Goal: Book appointment/travel/reservation

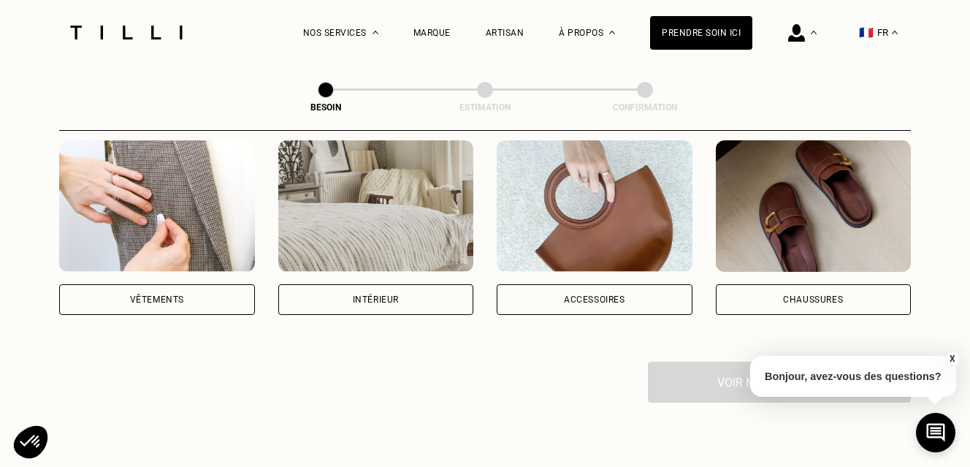
scroll to position [295, 0]
click at [183, 291] on div "Vêtements" at bounding box center [157, 299] width 196 height 31
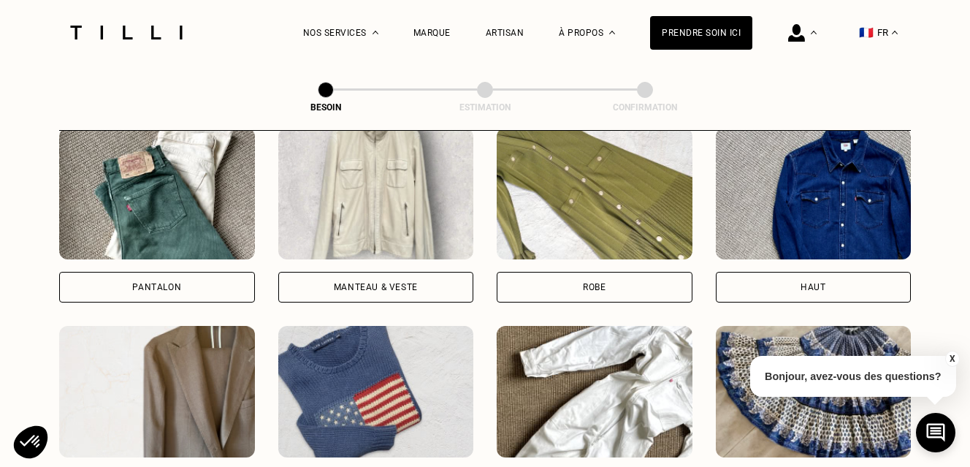
scroll to position [705, 0]
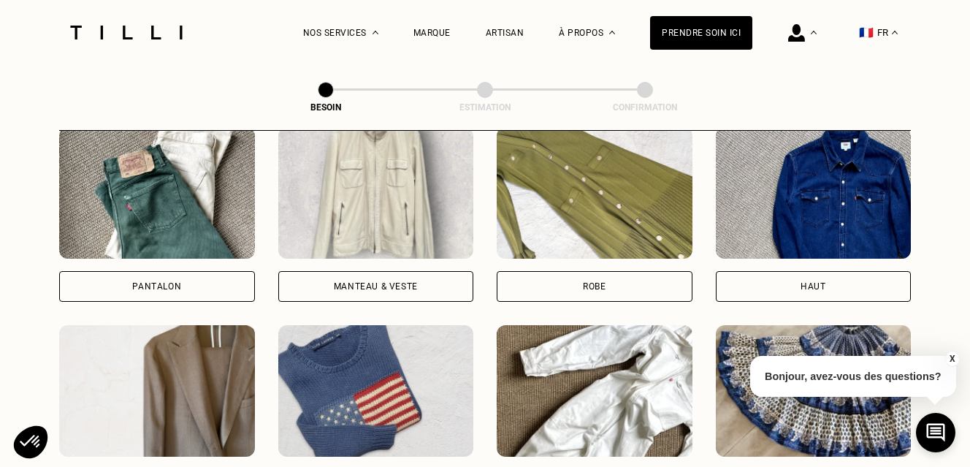
click at [187, 271] on div "Pantalon" at bounding box center [157, 286] width 196 height 31
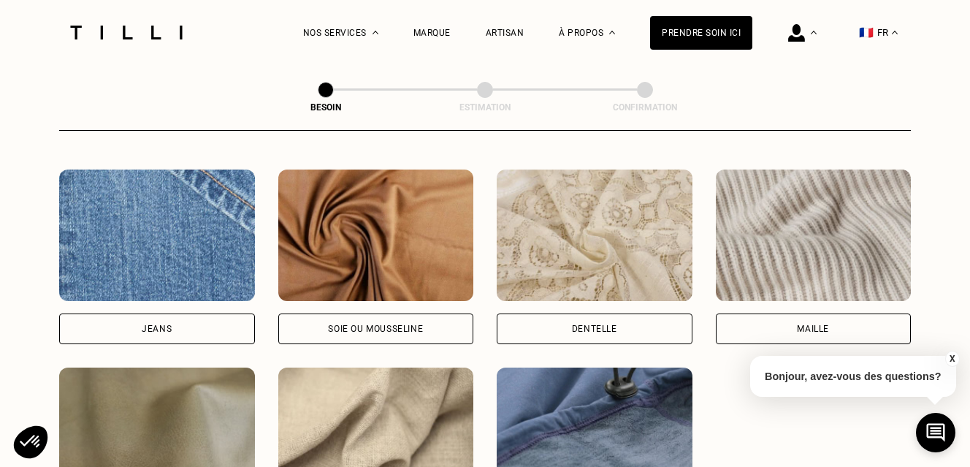
scroll to position [1560, 0]
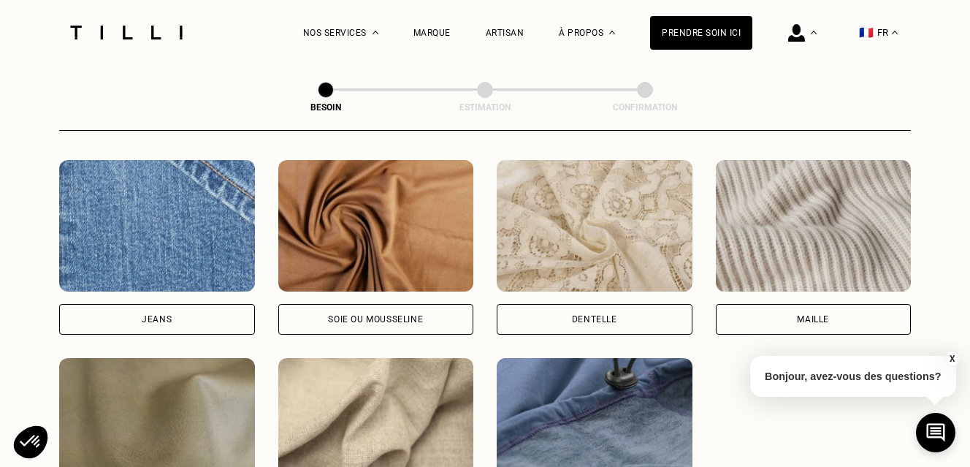
click at [200, 304] on div "Jeans" at bounding box center [157, 319] width 196 height 31
select select "FR"
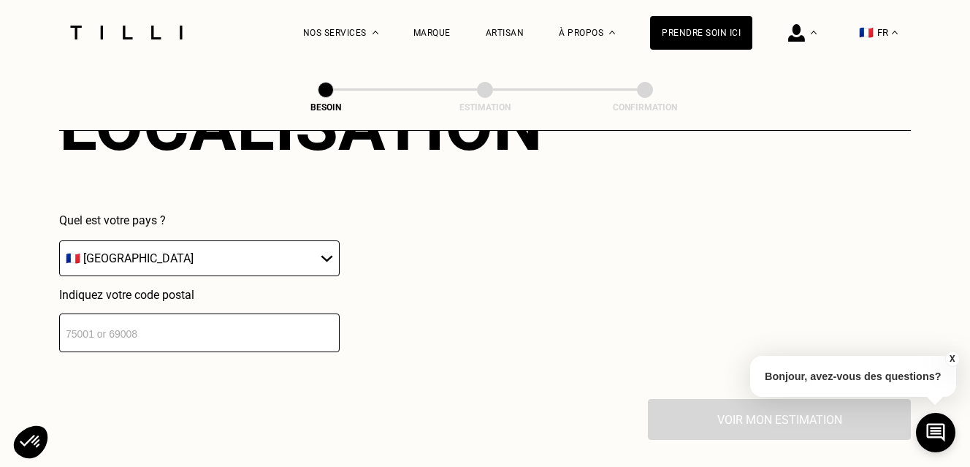
scroll to position [2102, 0]
click at [189, 327] on input "number" at bounding box center [199, 332] width 281 height 39
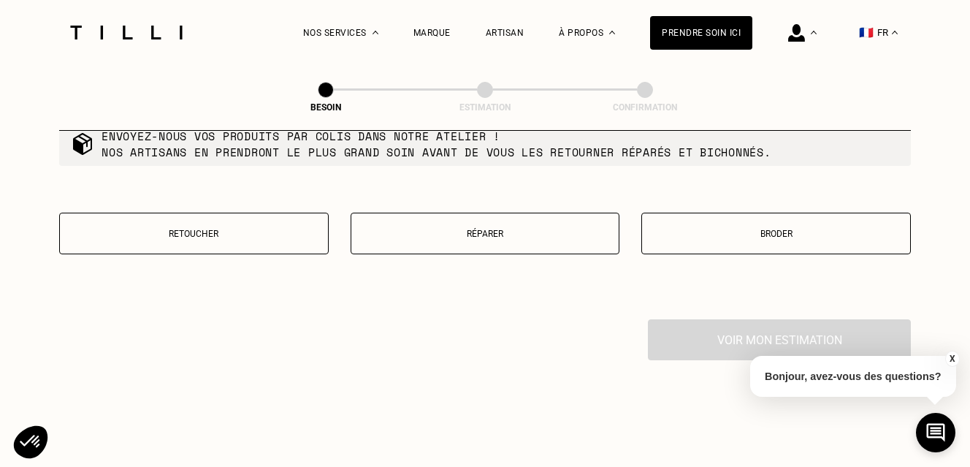
scroll to position [2554, 0]
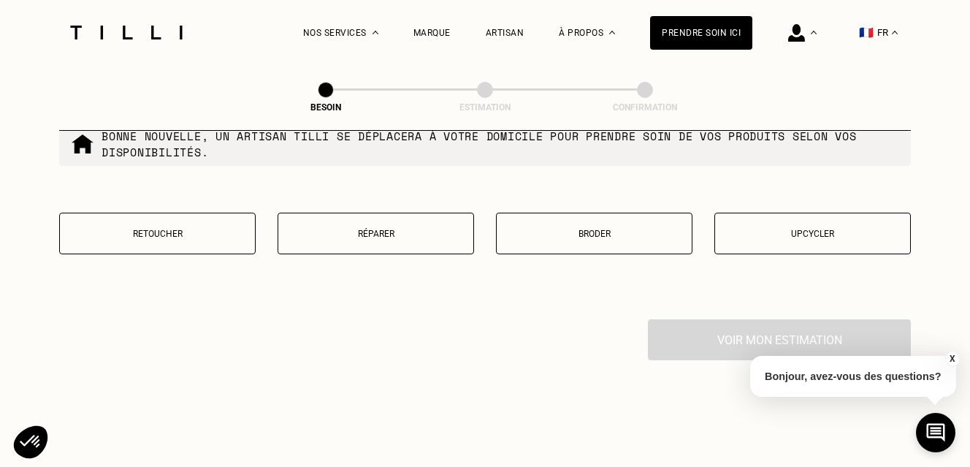
type input "75016"
click at [205, 229] on button "Retoucher" at bounding box center [157, 234] width 197 height 42
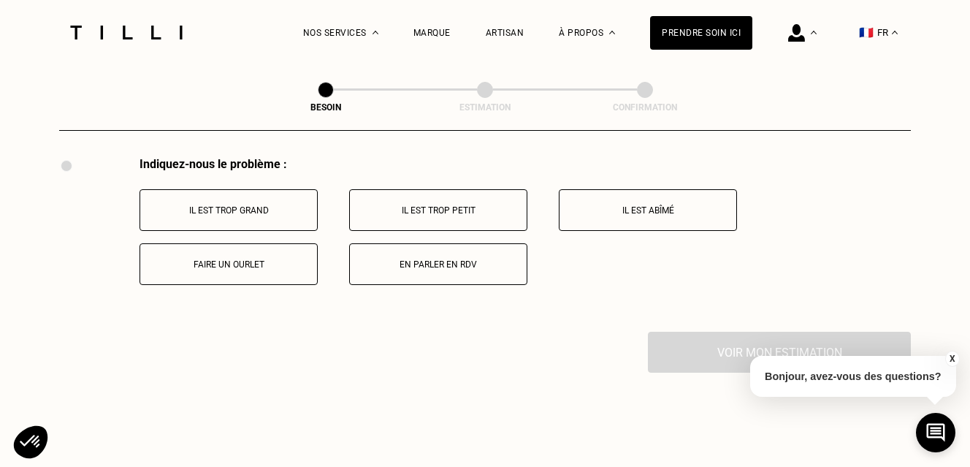
scroll to position [2715, 0]
click at [244, 208] on button "Il est trop grand" at bounding box center [229, 211] width 178 height 42
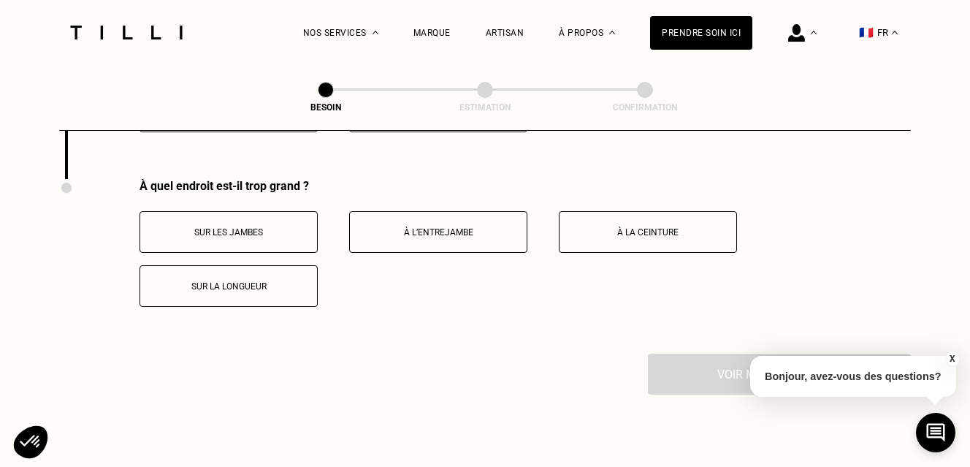
scroll to position [2872, 0]
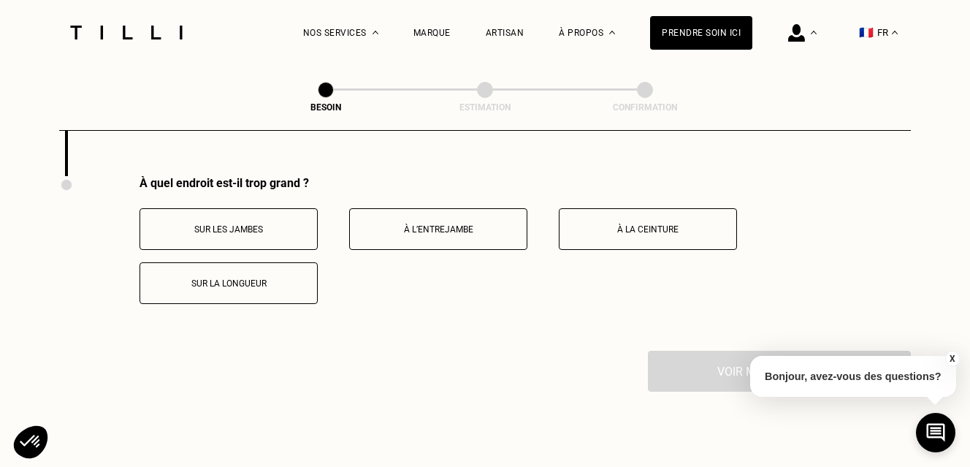
click at [243, 278] on p "Sur la longueur" at bounding box center [229, 283] width 162 height 10
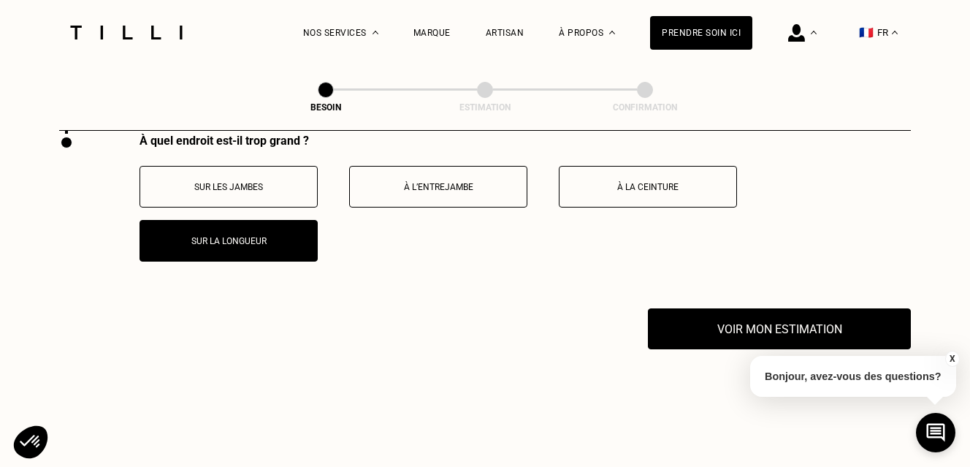
scroll to position [2925, 0]
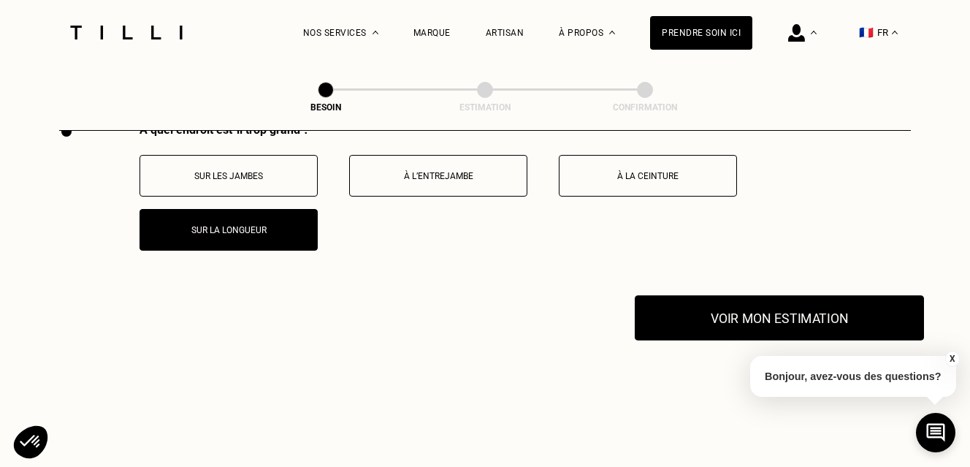
click at [742, 314] on button "Voir mon estimation" at bounding box center [779, 317] width 289 height 45
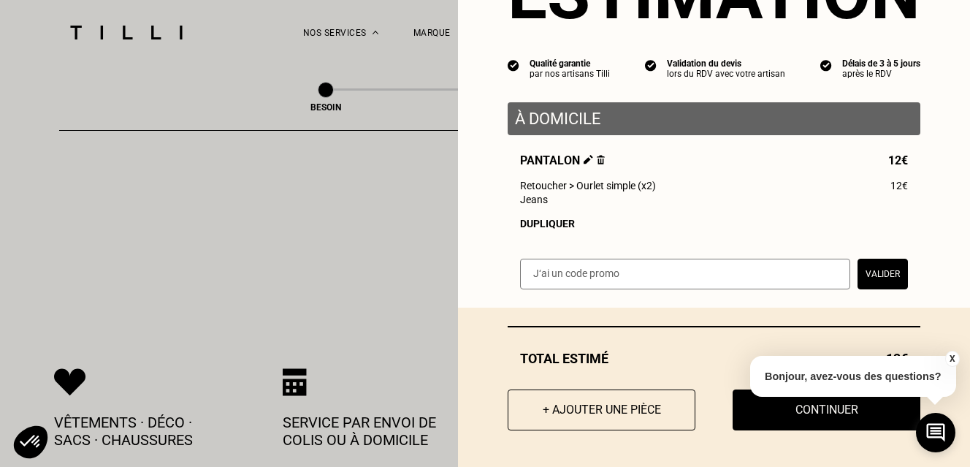
scroll to position [93, 0]
click at [643, 409] on button "+ Ajouter une pièce" at bounding box center [601, 410] width 207 height 45
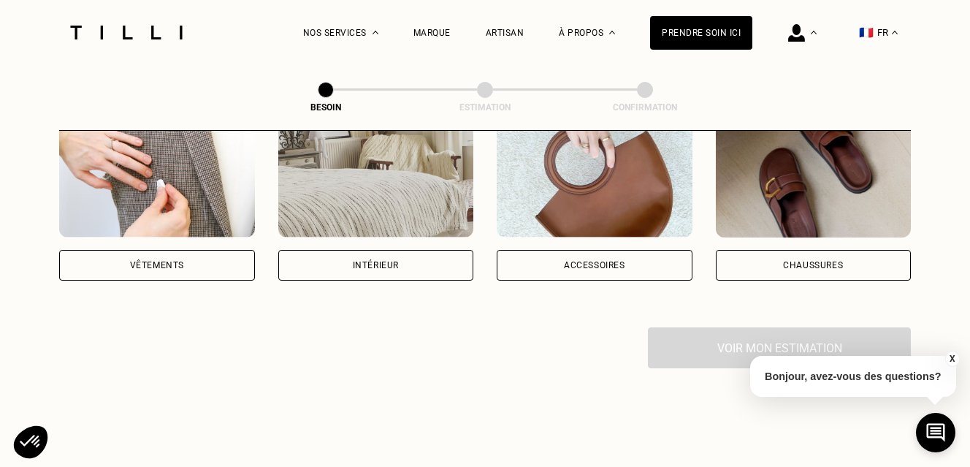
scroll to position [330, 0]
click at [199, 251] on div "Vêtements" at bounding box center [157, 264] width 196 height 31
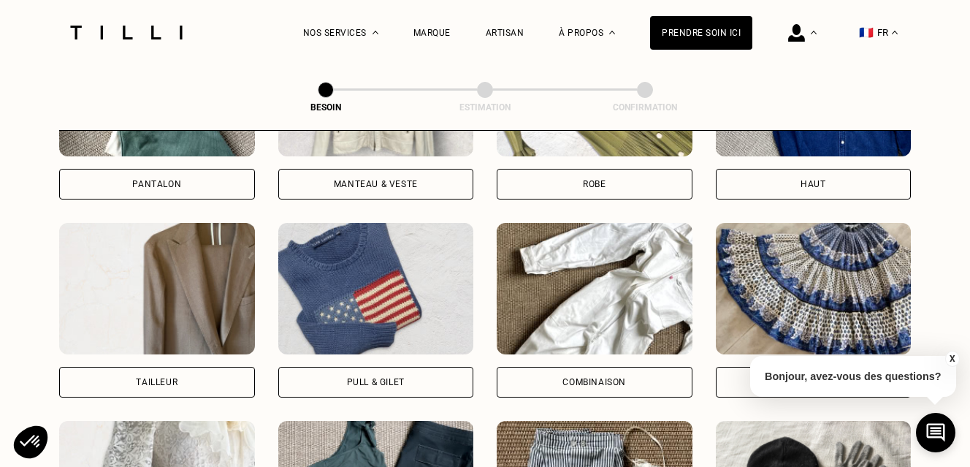
scroll to position [821, 0]
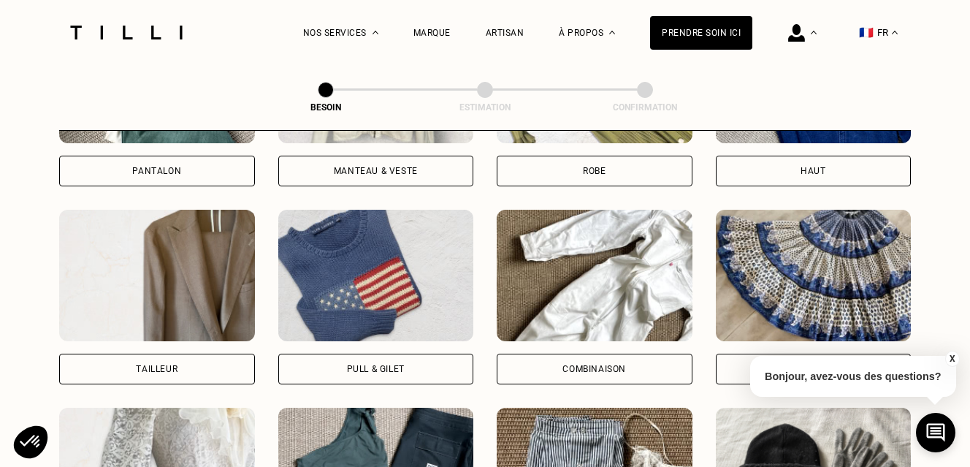
click at [616, 162] on div "Robe" at bounding box center [595, 171] width 196 height 31
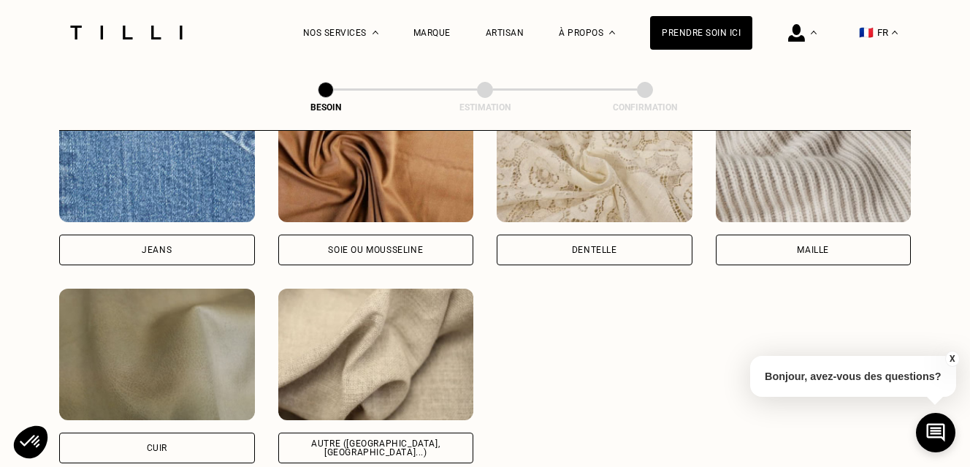
scroll to position [1632, 0]
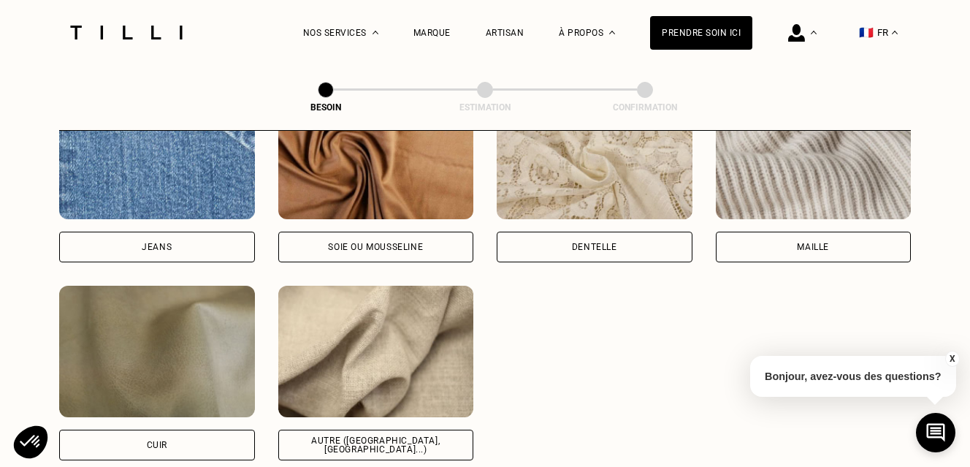
click at [386, 430] on div "Autre ([GEOGRAPHIC_DATA], [GEOGRAPHIC_DATA]...)" at bounding box center [376, 445] width 196 height 31
select select "FR"
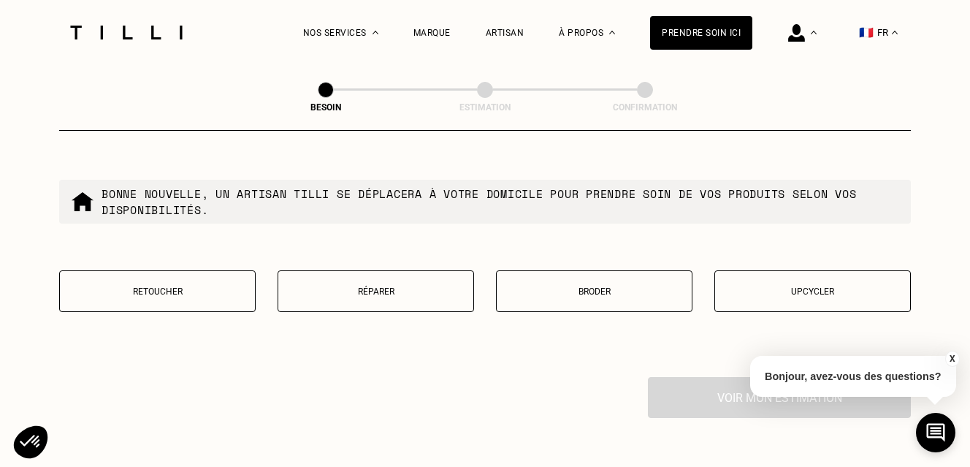
scroll to position [2509, 0]
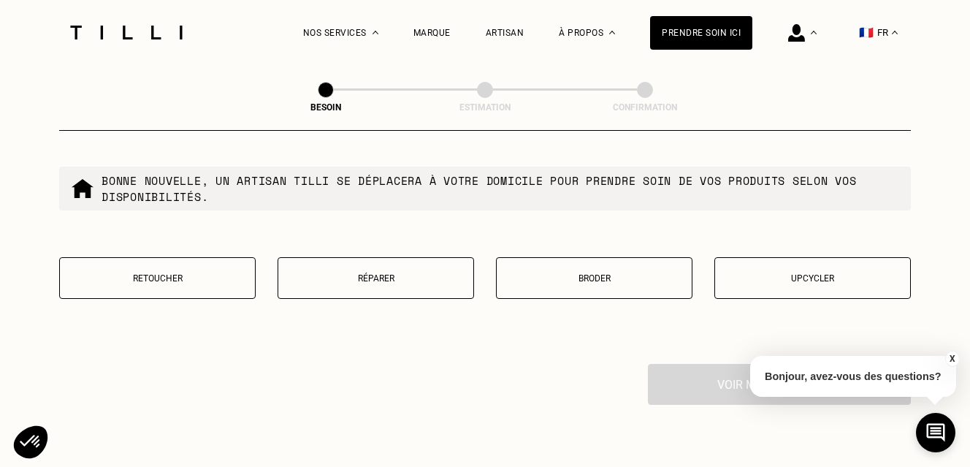
click at [206, 279] on button "Retoucher" at bounding box center [157, 278] width 197 height 42
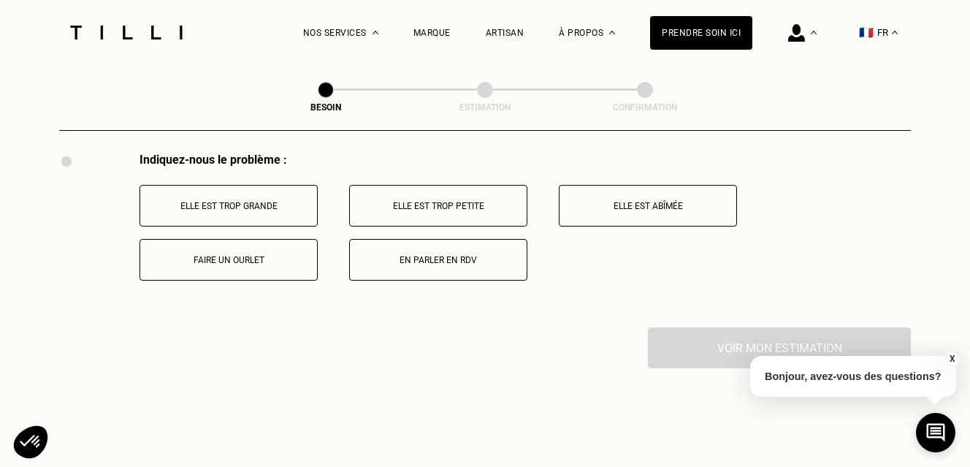
scroll to position [2728, 0]
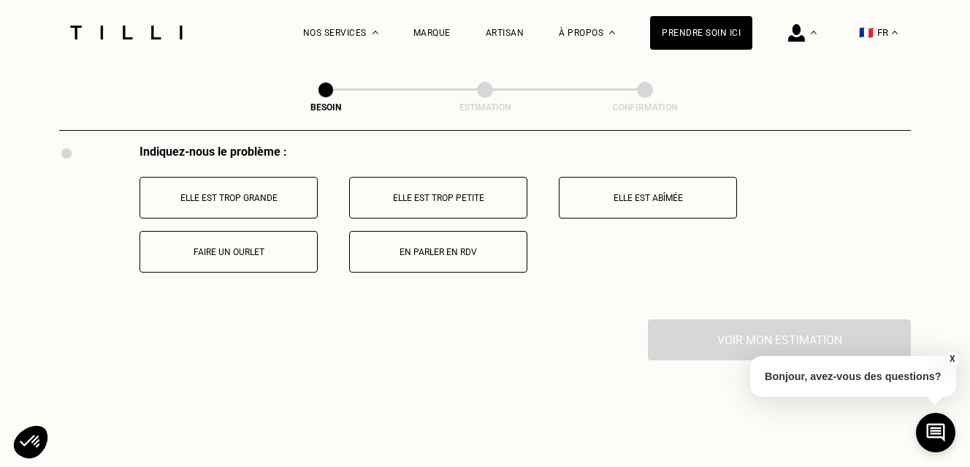
click at [263, 193] on p "Elle est trop grande" at bounding box center [229, 198] width 162 height 10
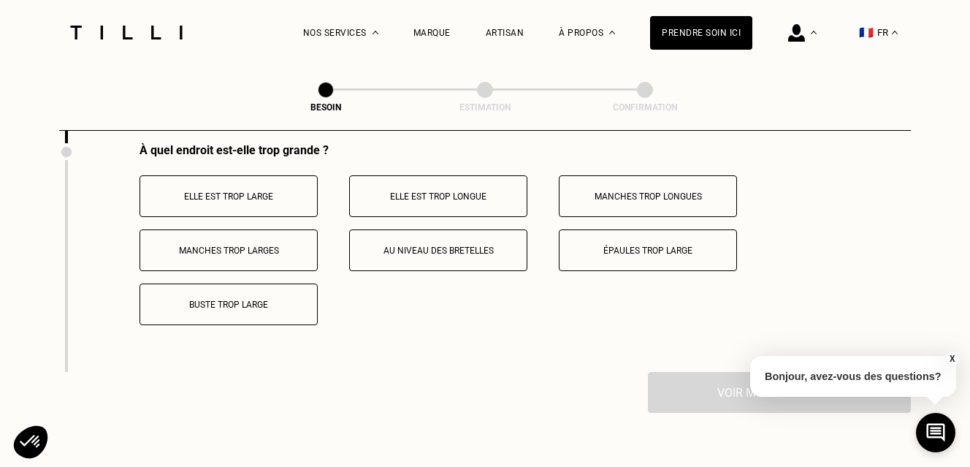
scroll to position [2904, 0]
click at [484, 191] on p "Elle est trop longue" at bounding box center [438, 196] width 162 height 10
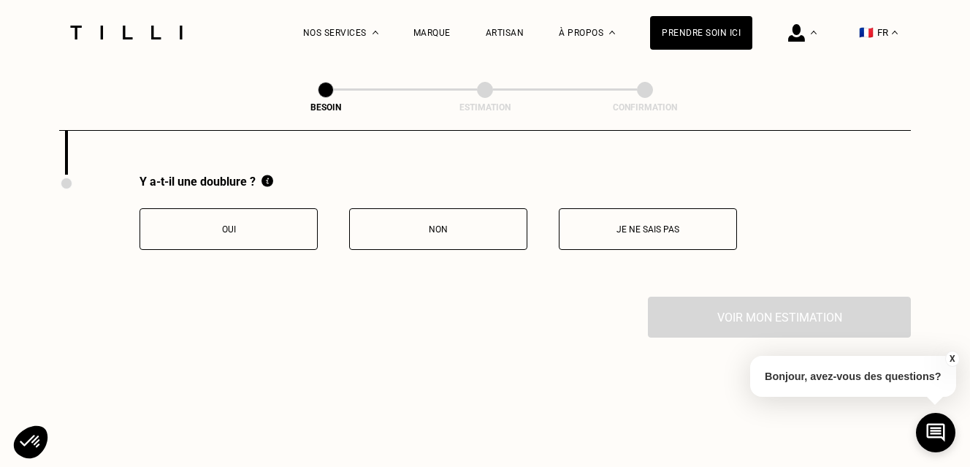
scroll to position [3125, 0]
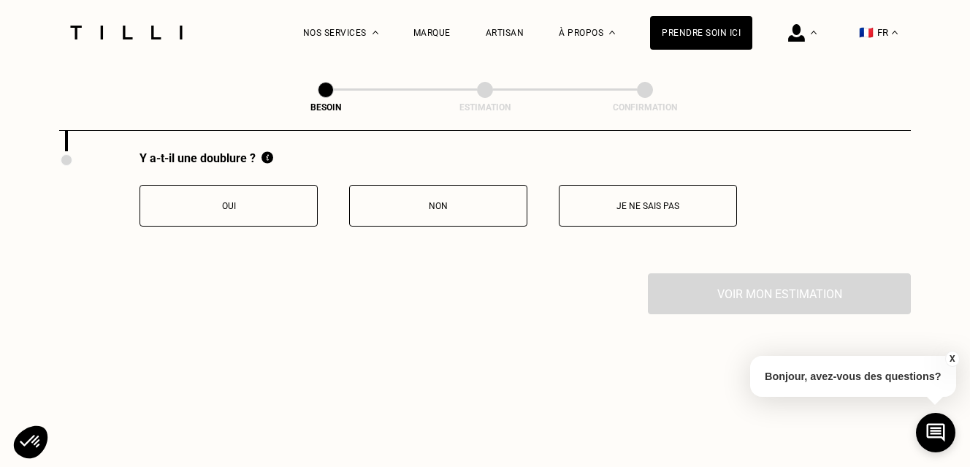
click at [475, 204] on button "Non" at bounding box center [438, 206] width 178 height 42
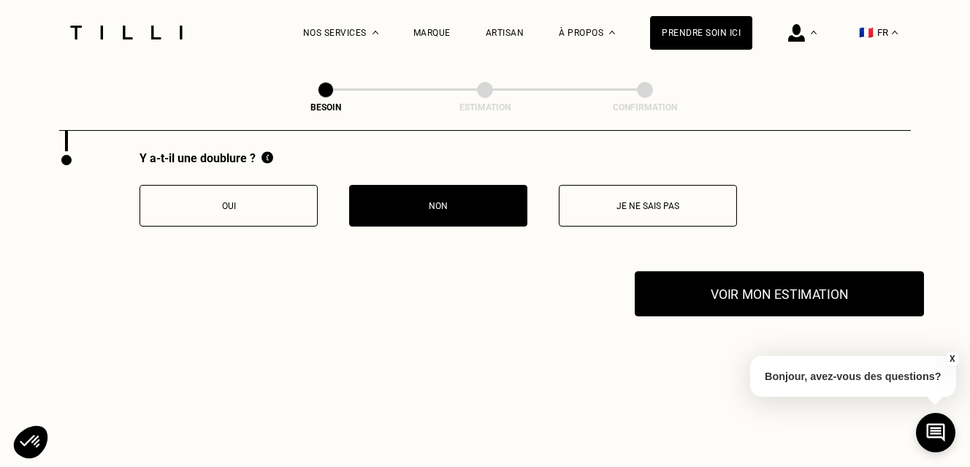
click at [731, 283] on button "Voir mon estimation" at bounding box center [779, 293] width 289 height 45
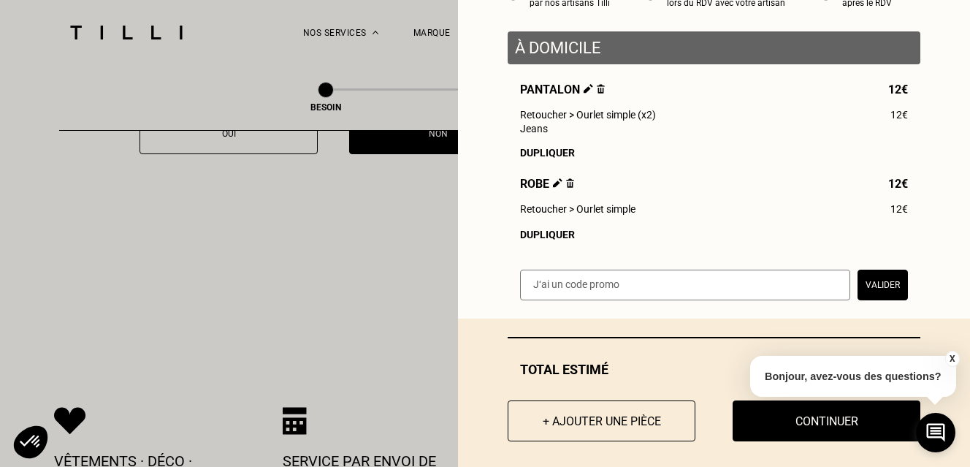
scroll to position [166, 0]
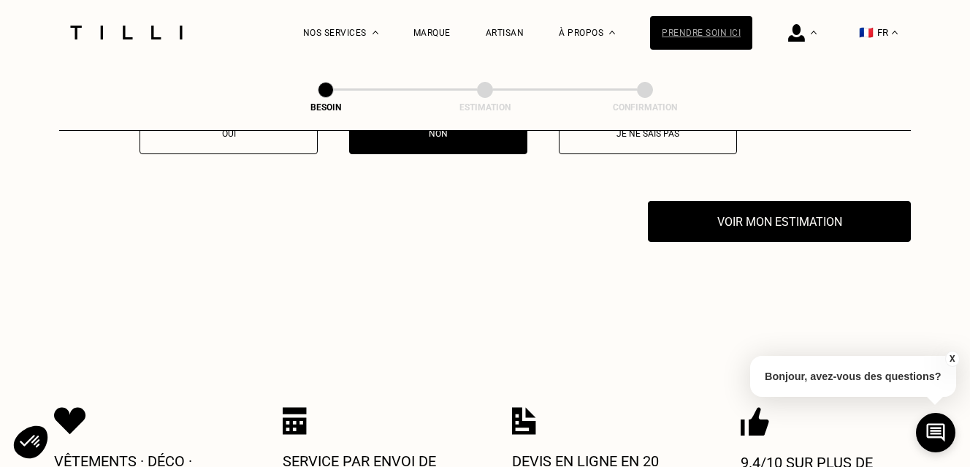
click at [712, 31] on div "Prendre soin ici" at bounding box center [701, 33] width 102 height 34
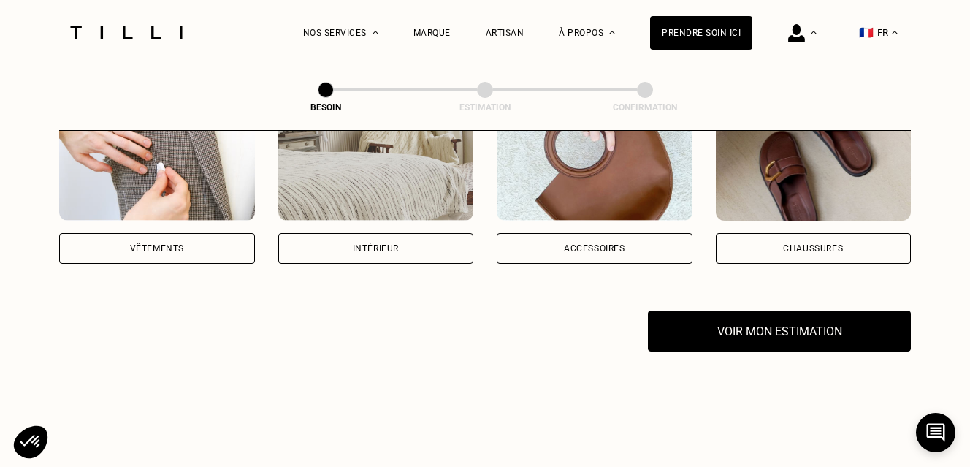
click at [216, 233] on div "Vêtements" at bounding box center [157, 248] width 196 height 31
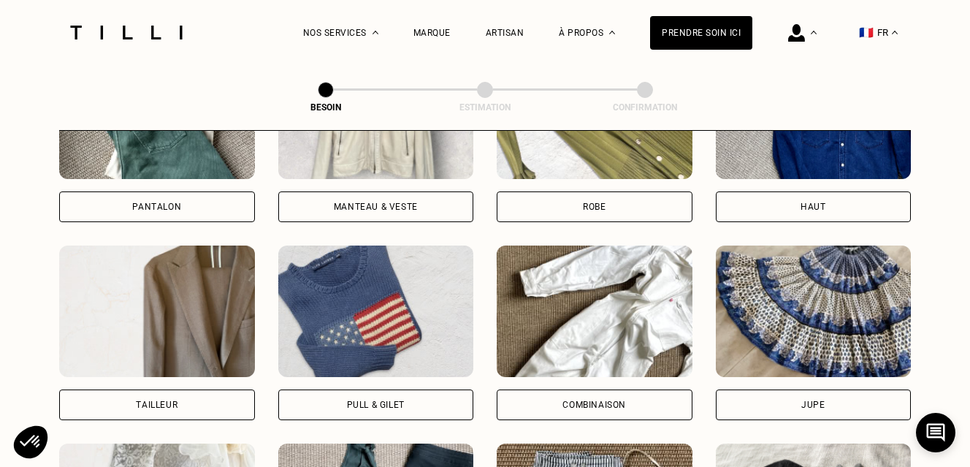
scroll to position [782, 0]
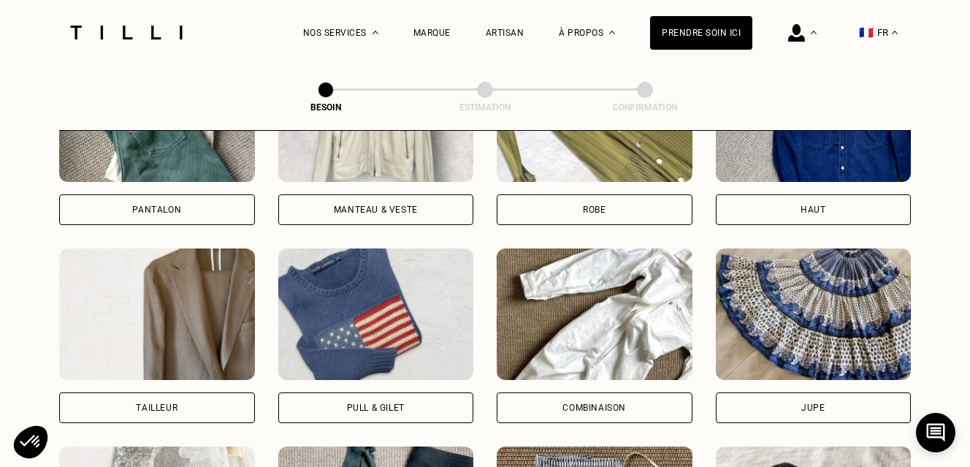
click at [582, 194] on div "Robe" at bounding box center [595, 209] width 196 height 31
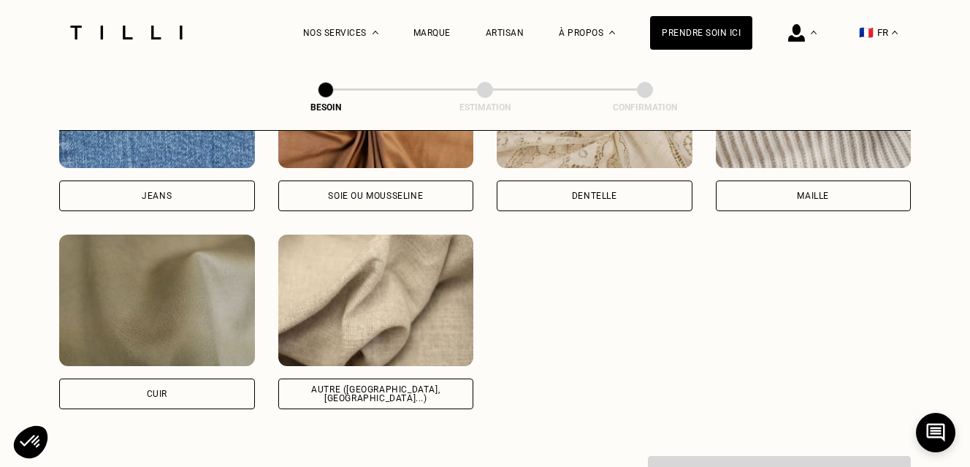
scroll to position [1702, 0]
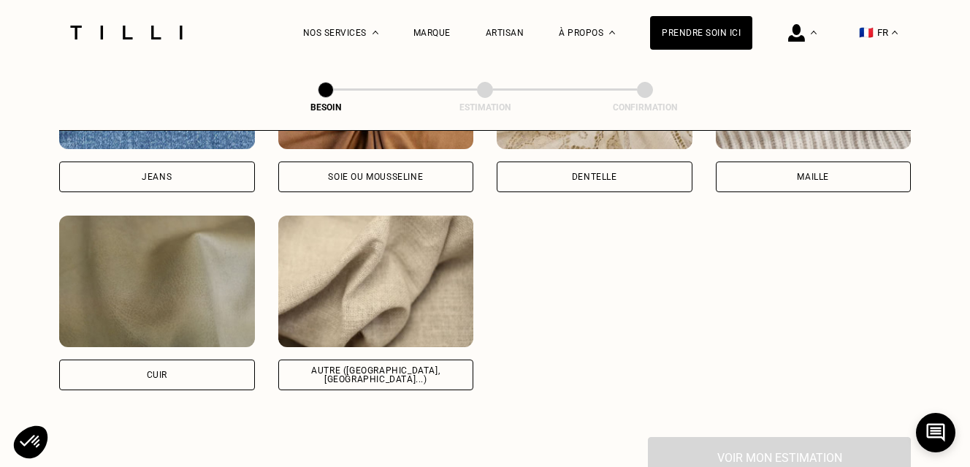
click at [359, 364] on div "Autre ([GEOGRAPHIC_DATA], [GEOGRAPHIC_DATA]...)" at bounding box center [376, 374] width 196 height 31
select select "FR"
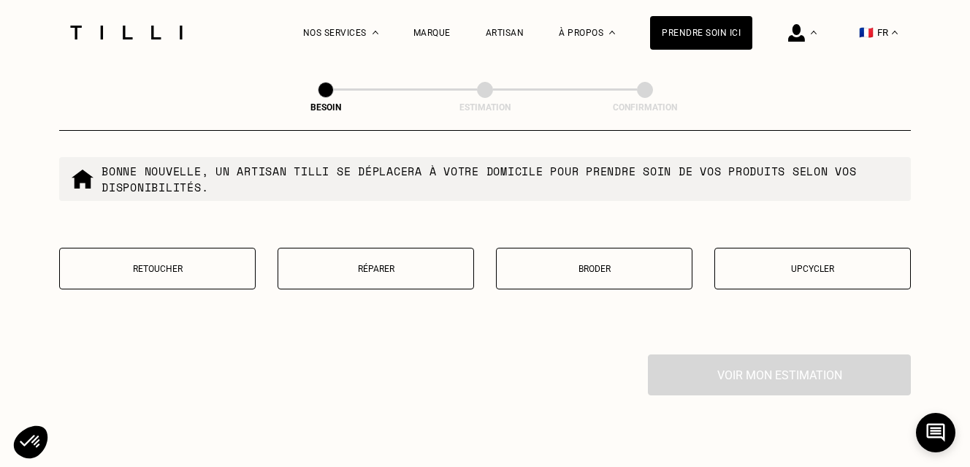
scroll to position [2538, 0]
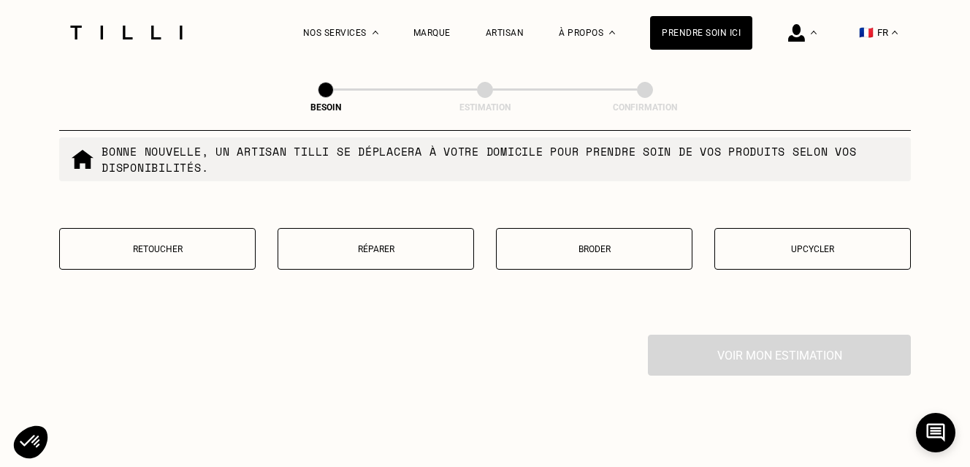
click at [224, 248] on button "Retoucher" at bounding box center [157, 249] width 197 height 42
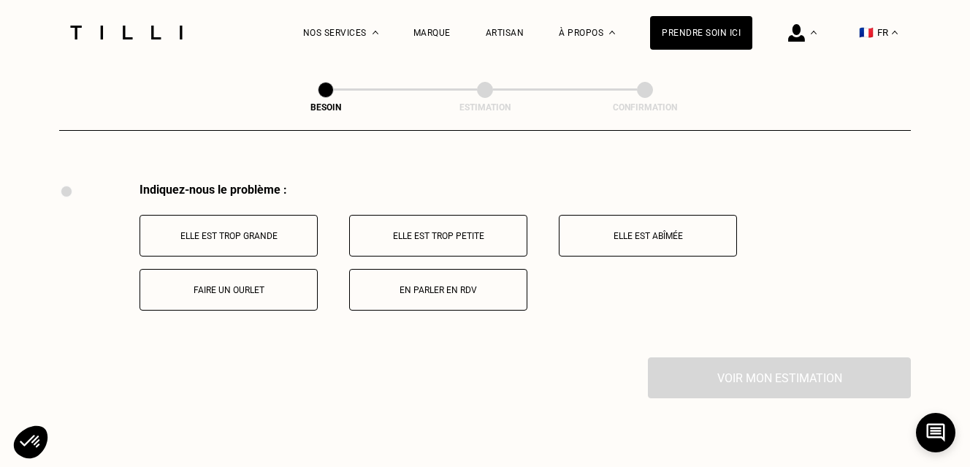
scroll to position [2722, 0]
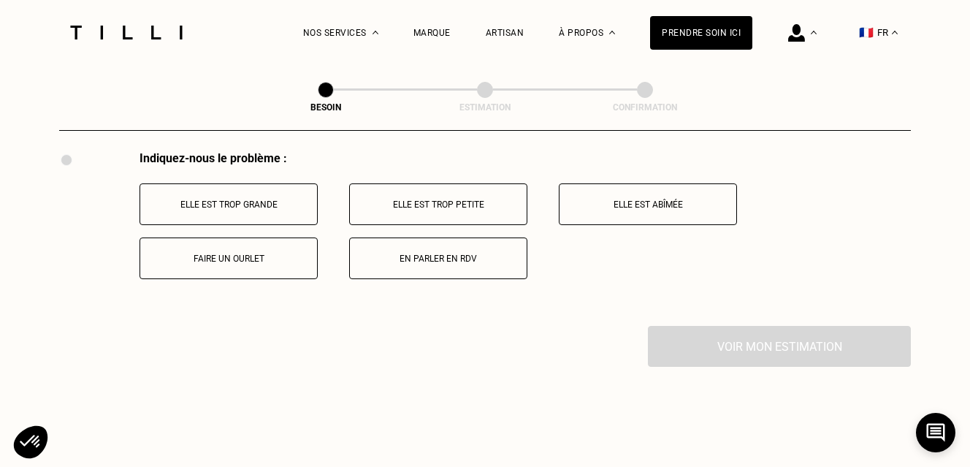
click at [242, 199] on p "Elle est trop grande" at bounding box center [229, 204] width 162 height 10
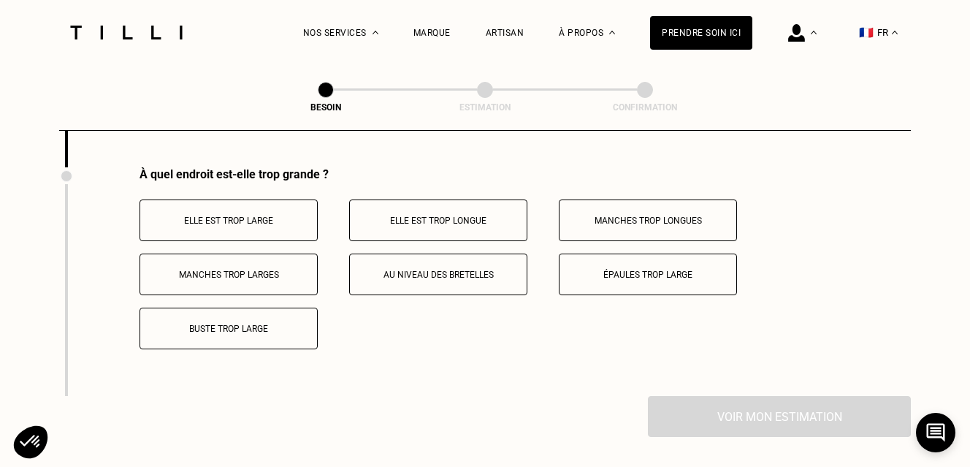
scroll to position [2882, 0]
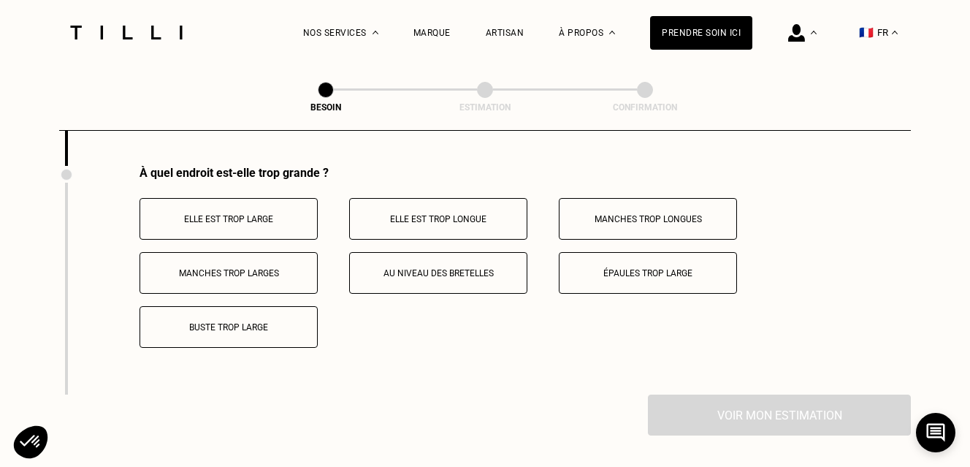
click at [436, 200] on button "Elle est trop longue" at bounding box center [438, 219] width 178 height 42
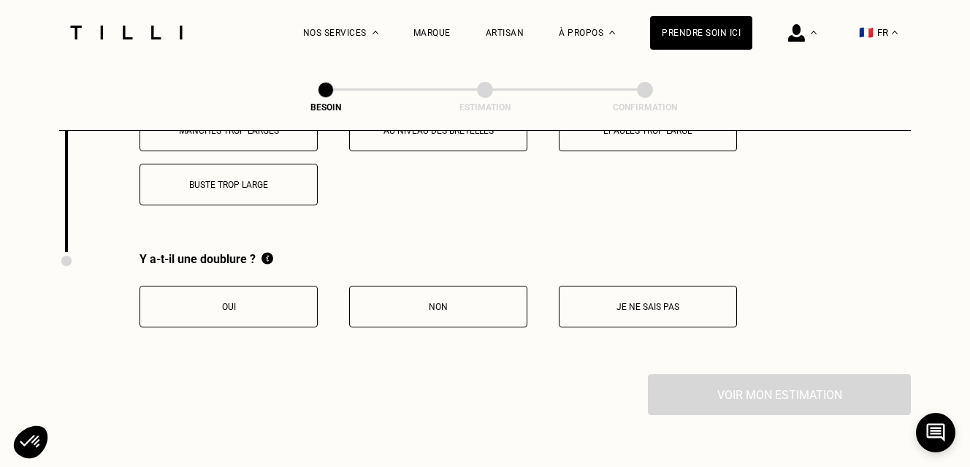
scroll to position [3024, 0]
click at [458, 302] on p "Non" at bounding box center [438, 307] width 162 height 10
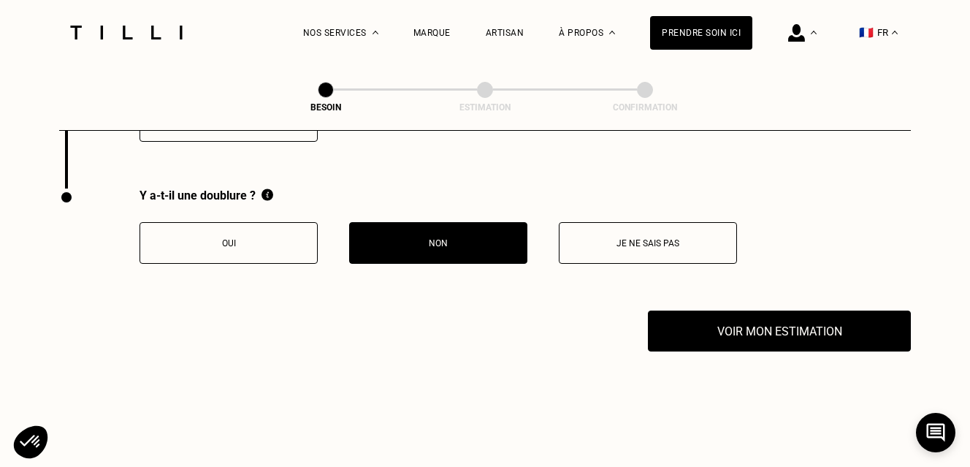
scroll to position [3089, 0]
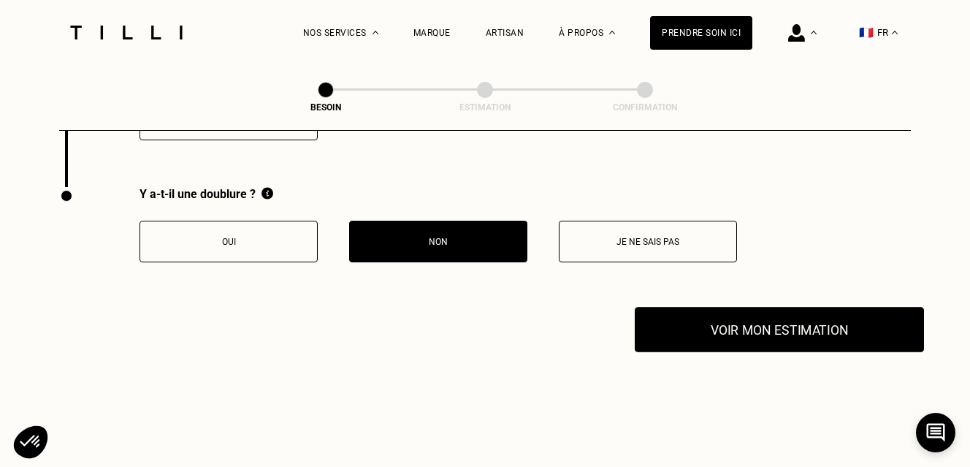
click at [721, 310] on button "Voir mon estimation" at bounding box center [779, 329] width 289 height 45
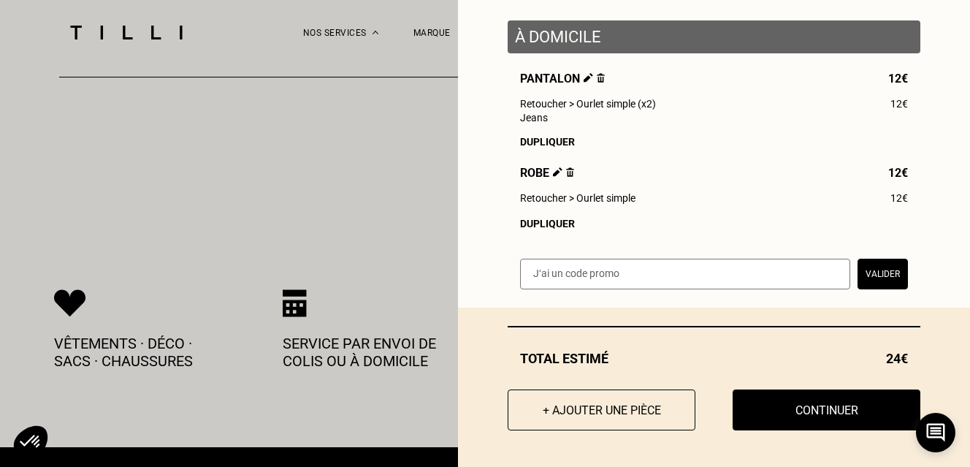
scroll to position [175, 0]
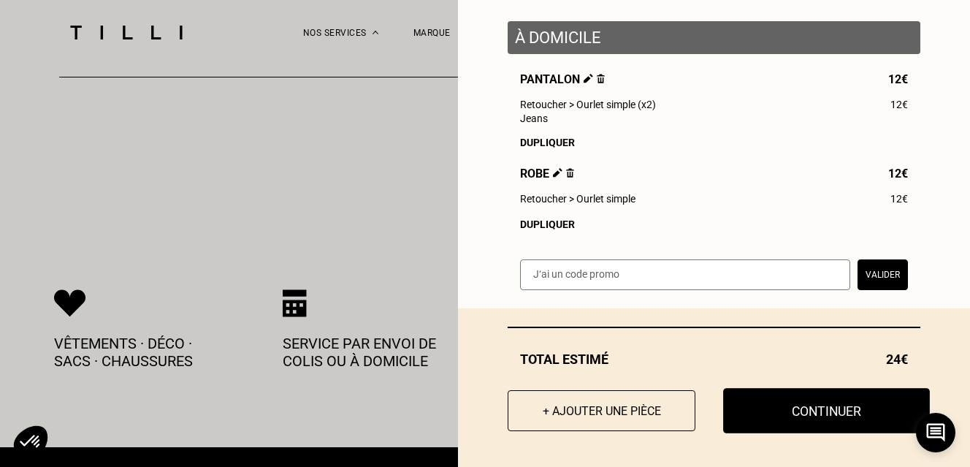
click at [797, 410] on button "Continuer" at bounding box center [826, 410] width 207 height 45
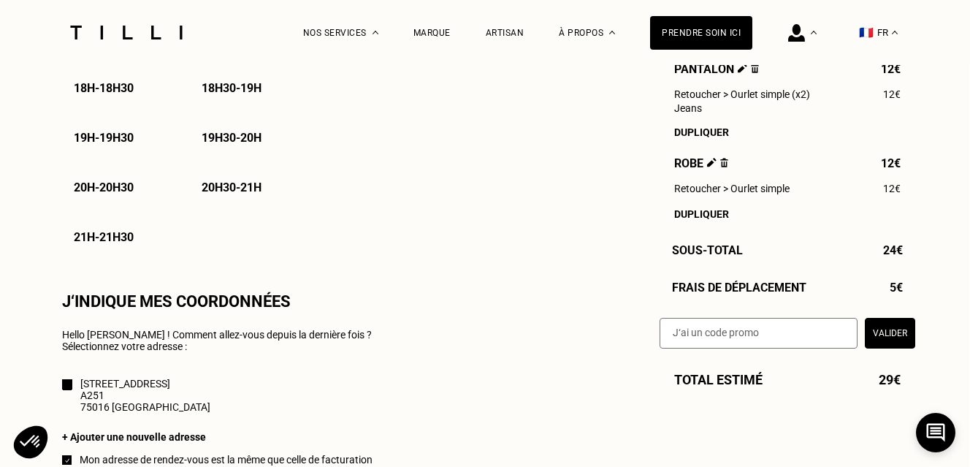
scroll to position [1127, 0]
click at [704, 214] on div "Dupliquer" at bounding box center [788, 214] width 227 height 12
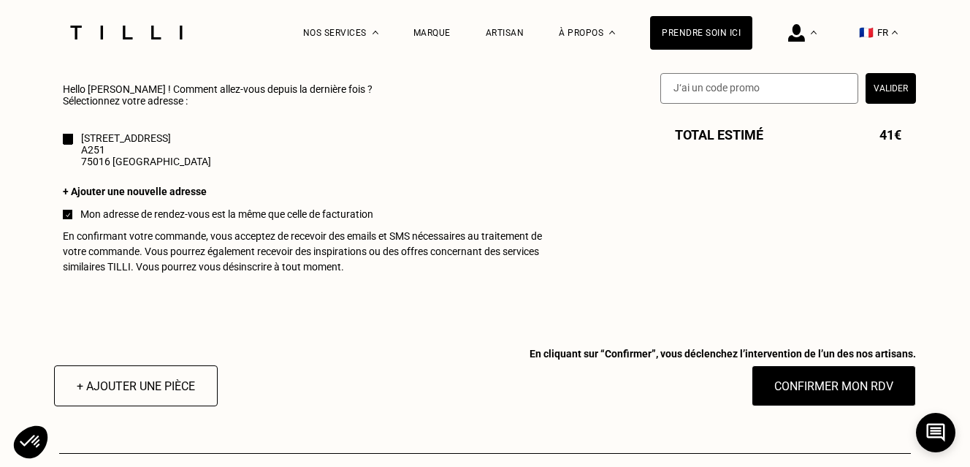
scroll to position [1389, 0]
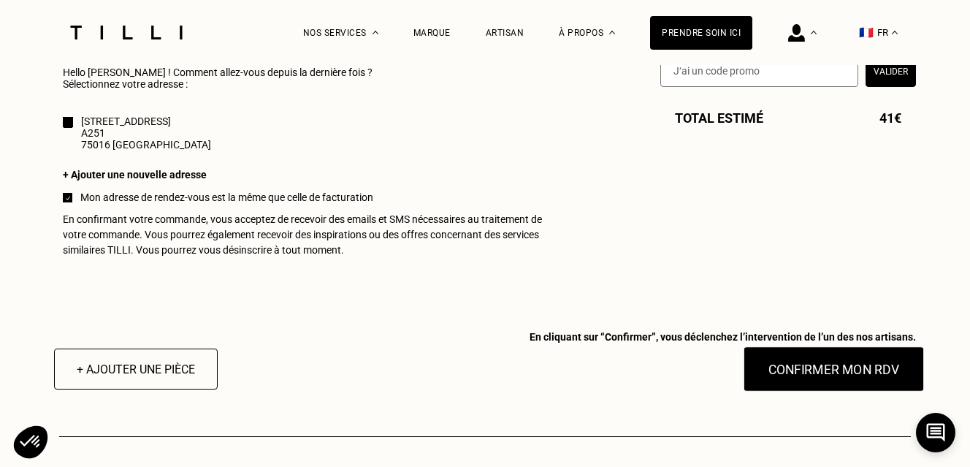
click at [859, 374] on button "Confirmer mon RDV" at bounding box center [834, 368] width 181 height 45
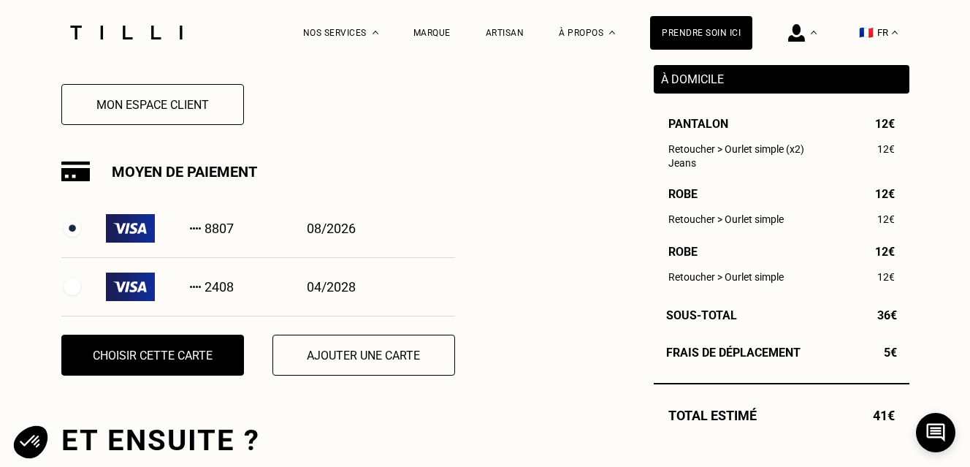
scroll to position [430, 0]
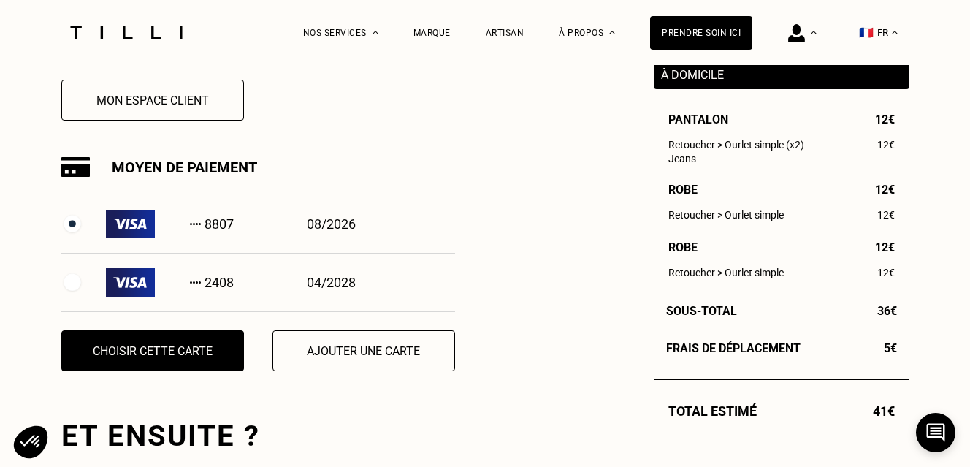
click at [73, 280] on img at bounding box center [72, 283] width 22 height 22
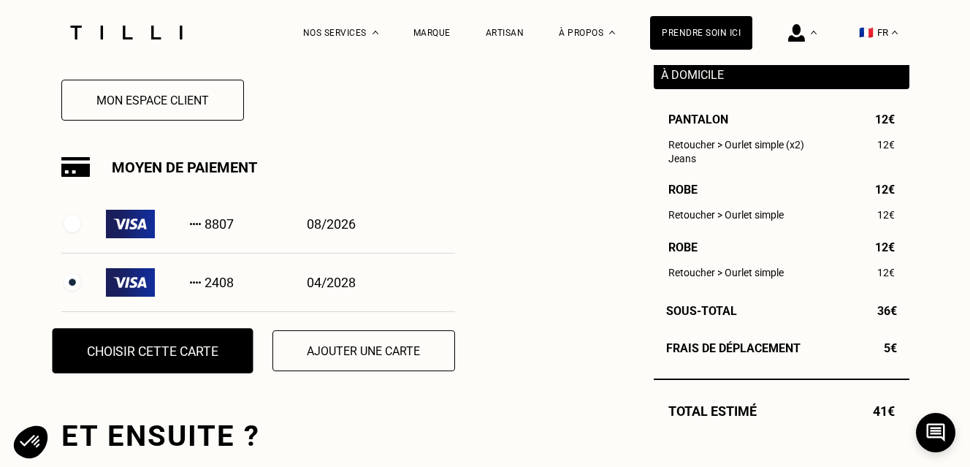
click at [152, 349] on button "Choisir cette carte" at bounding box center [152, 350] width 201 height 45
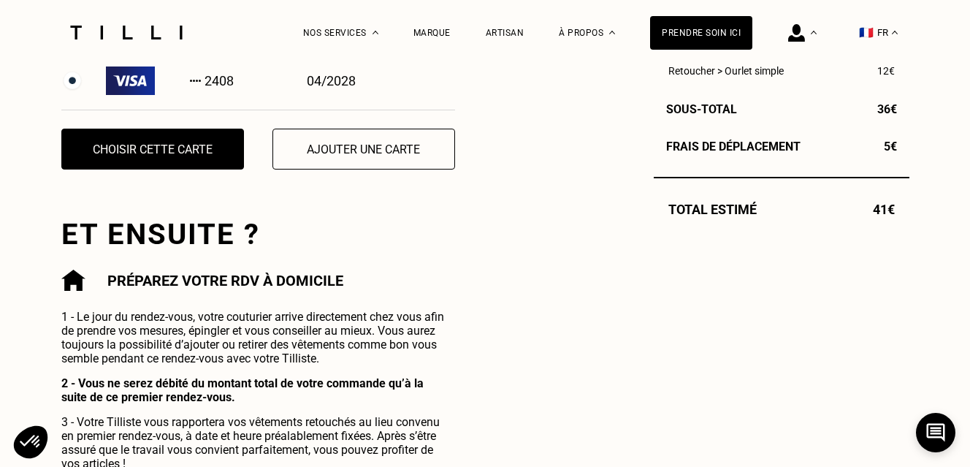
scroll to position [624, 0]
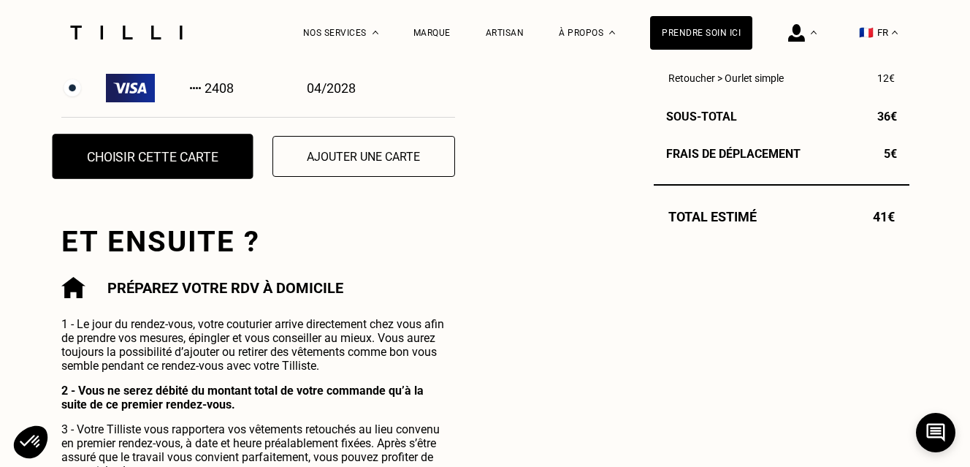
click at [188, 158] on button "Choisir cette carte" at bounding box center [152, 156] width 201 height 45
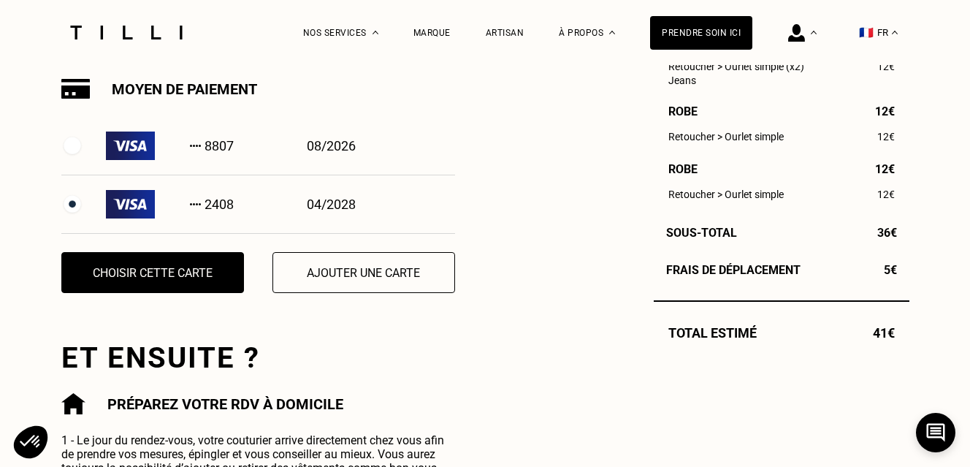
scroll to position [525, 0]
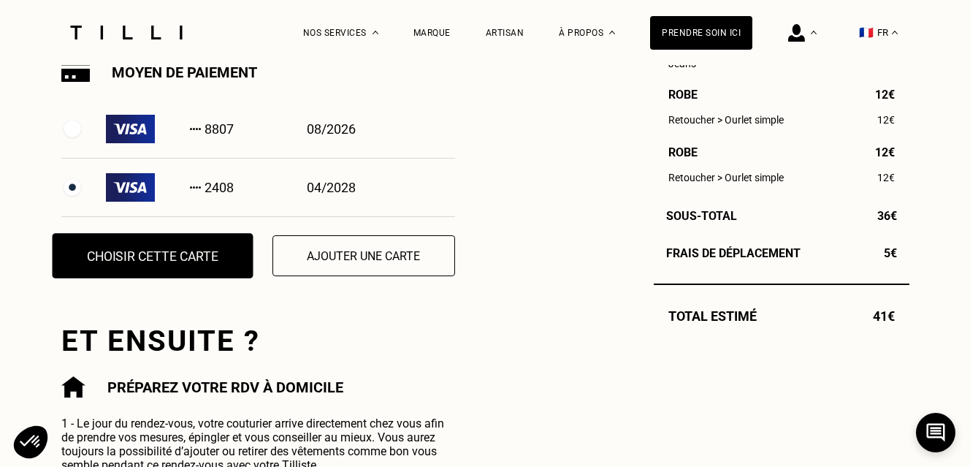
click at [212, 257] on button "Choisir cette carte" at bounding box center [152, 255] width 201 height 45
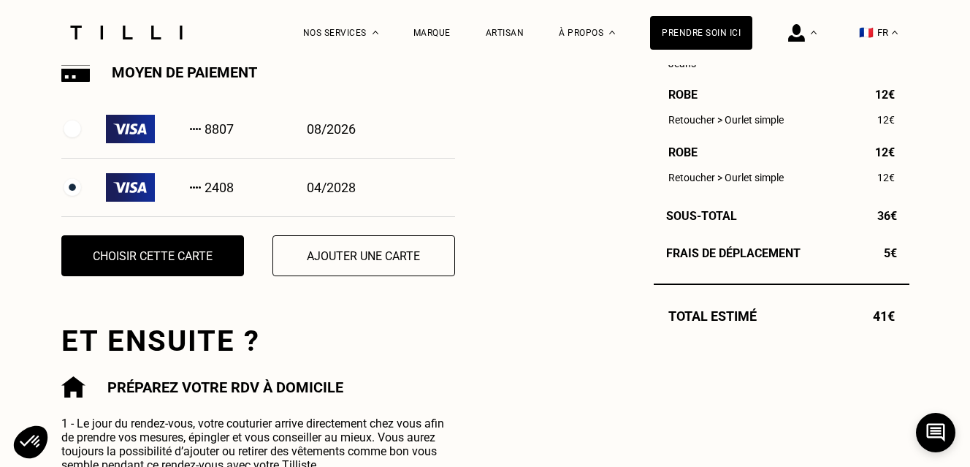
click at [465, 178] on div "Commande enregistrée Votre demande de rendez-vous a bien été prise en compte. N…" at bounding box center [485, 203] width 848 height 748
